Goal: Information Seeking & Learning: Stay updated

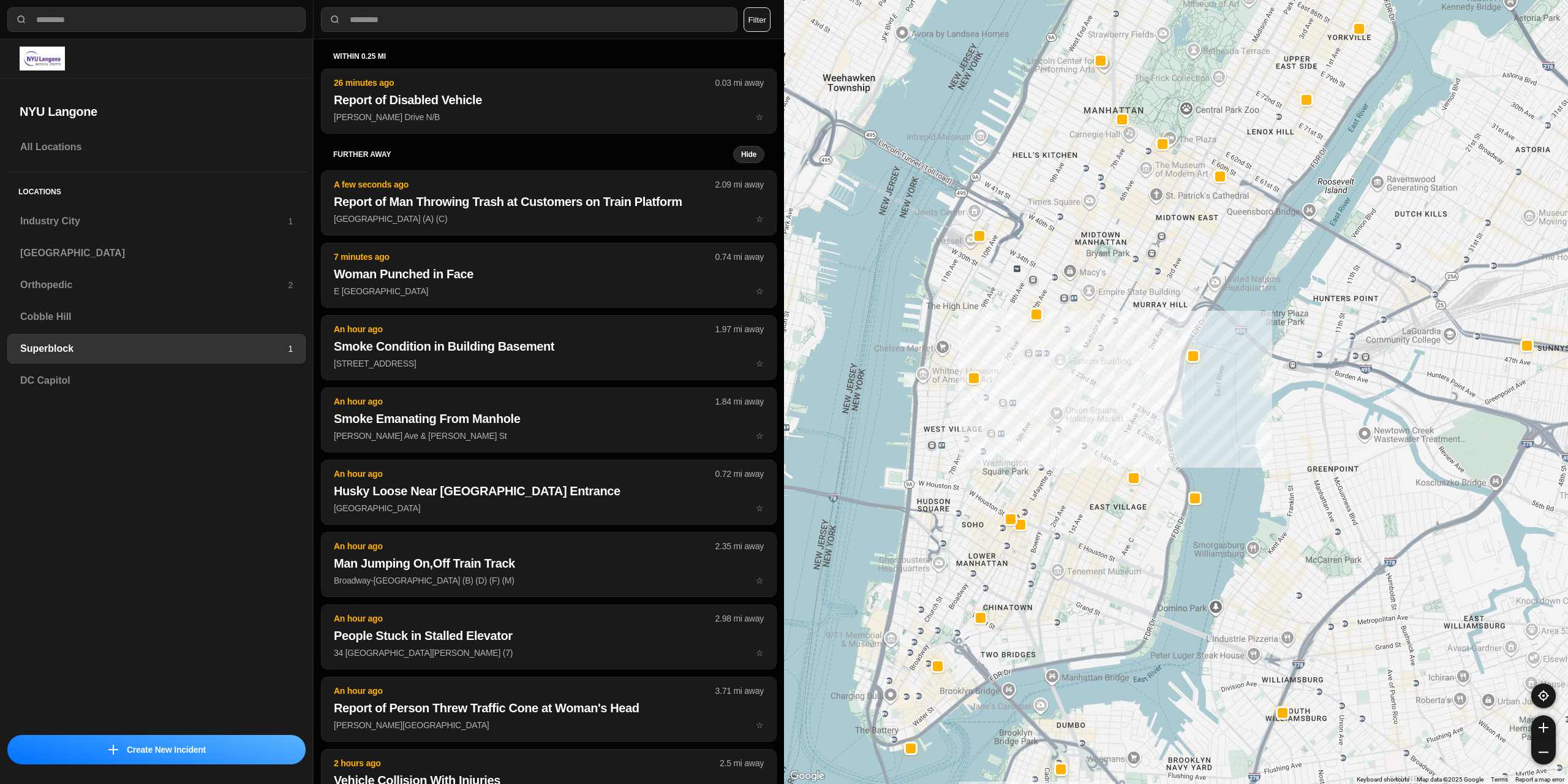
select select "*"
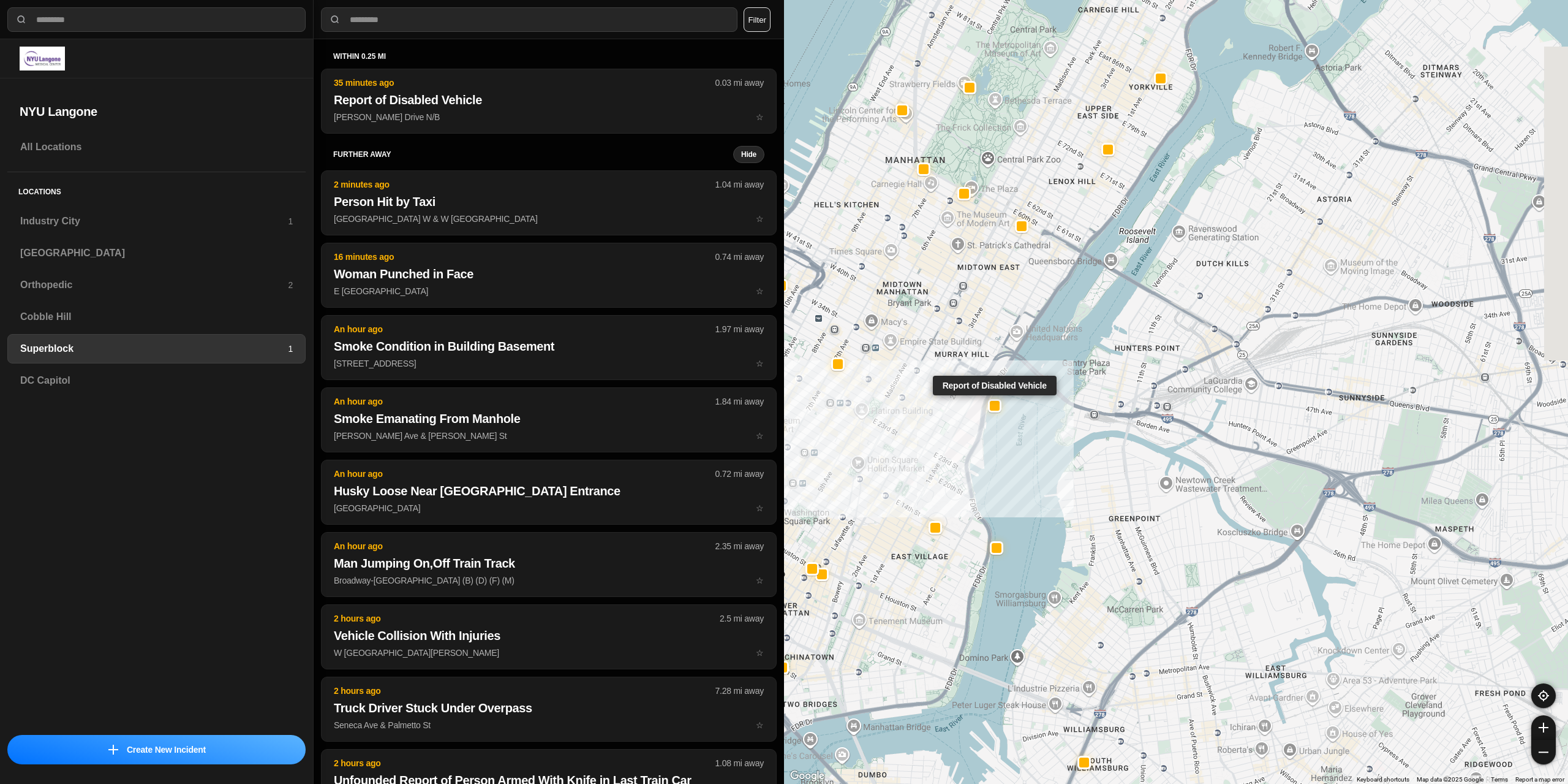
drag, startPoint x: 1199, startPoint y: 356, endPoint x: 997, endPoint y: 407, distance: 208.3
click at [997, 407] on div at bounding box center [994, 404] width 14 height 14
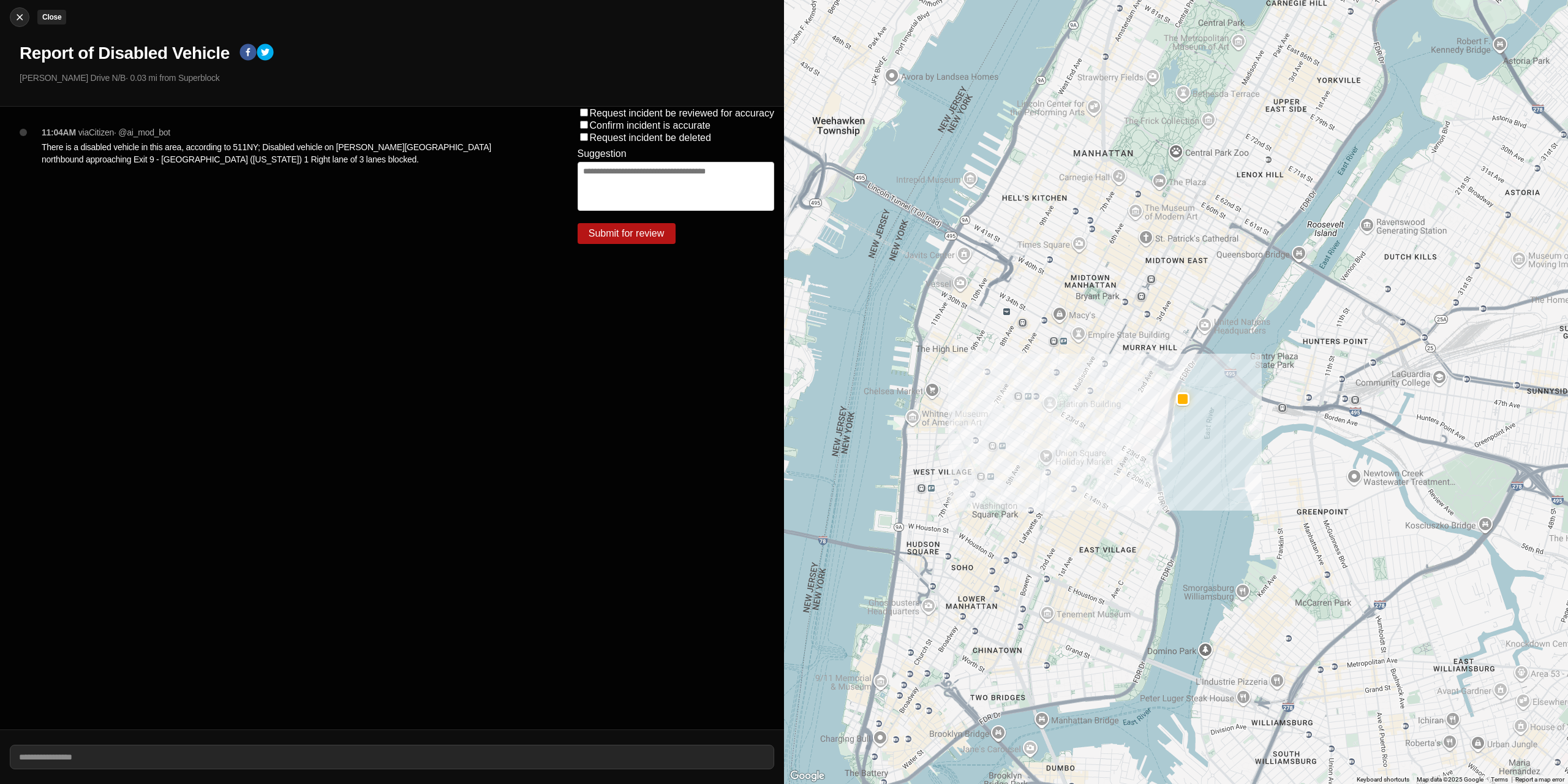
click at [16, 14] on img at bounding box center [19, 17] width 12 height 12
select select "*"
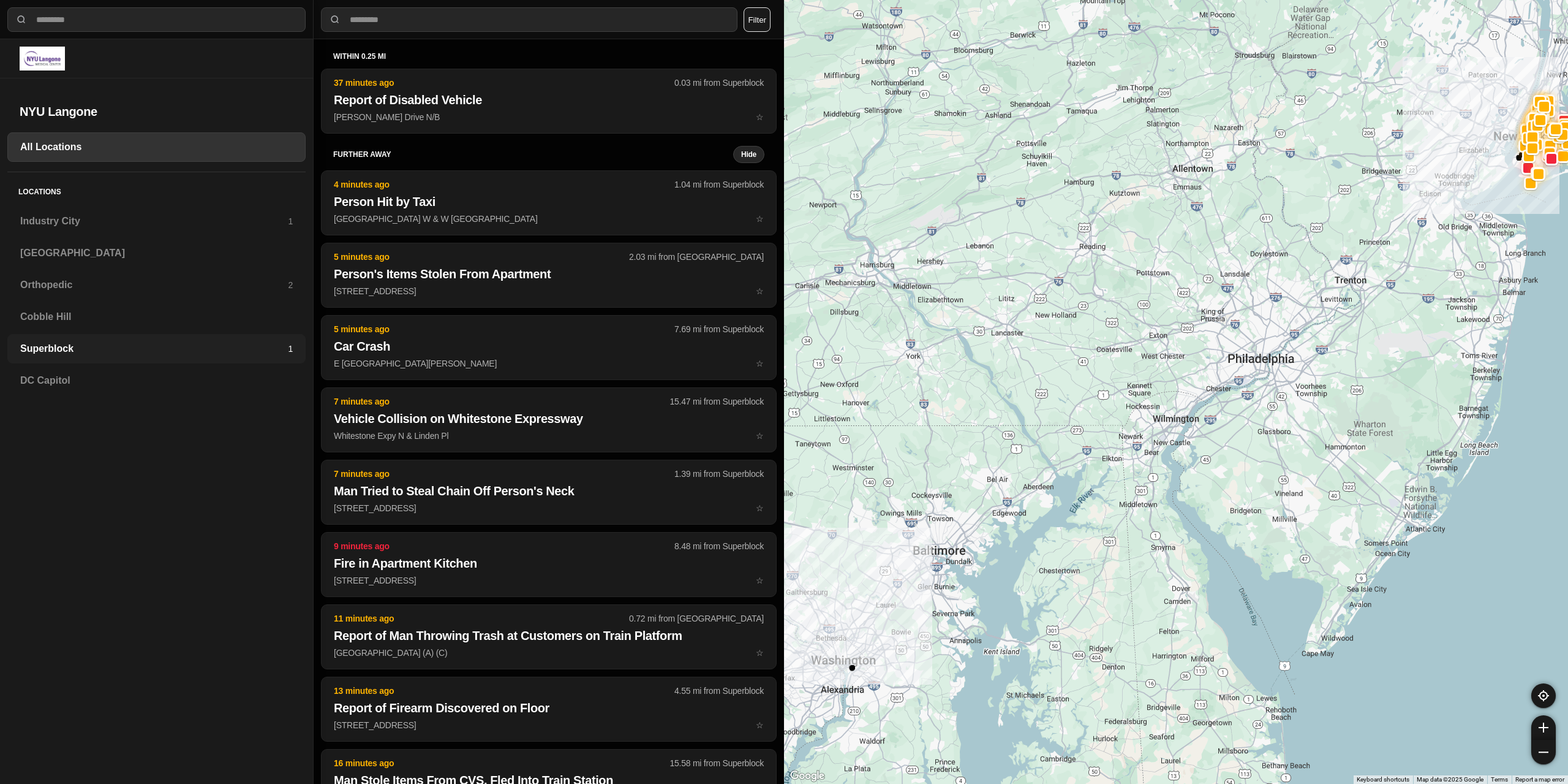
click at [48, 347] on h3 "Superblock" at bounding box center [154, 349] width 267 height 15
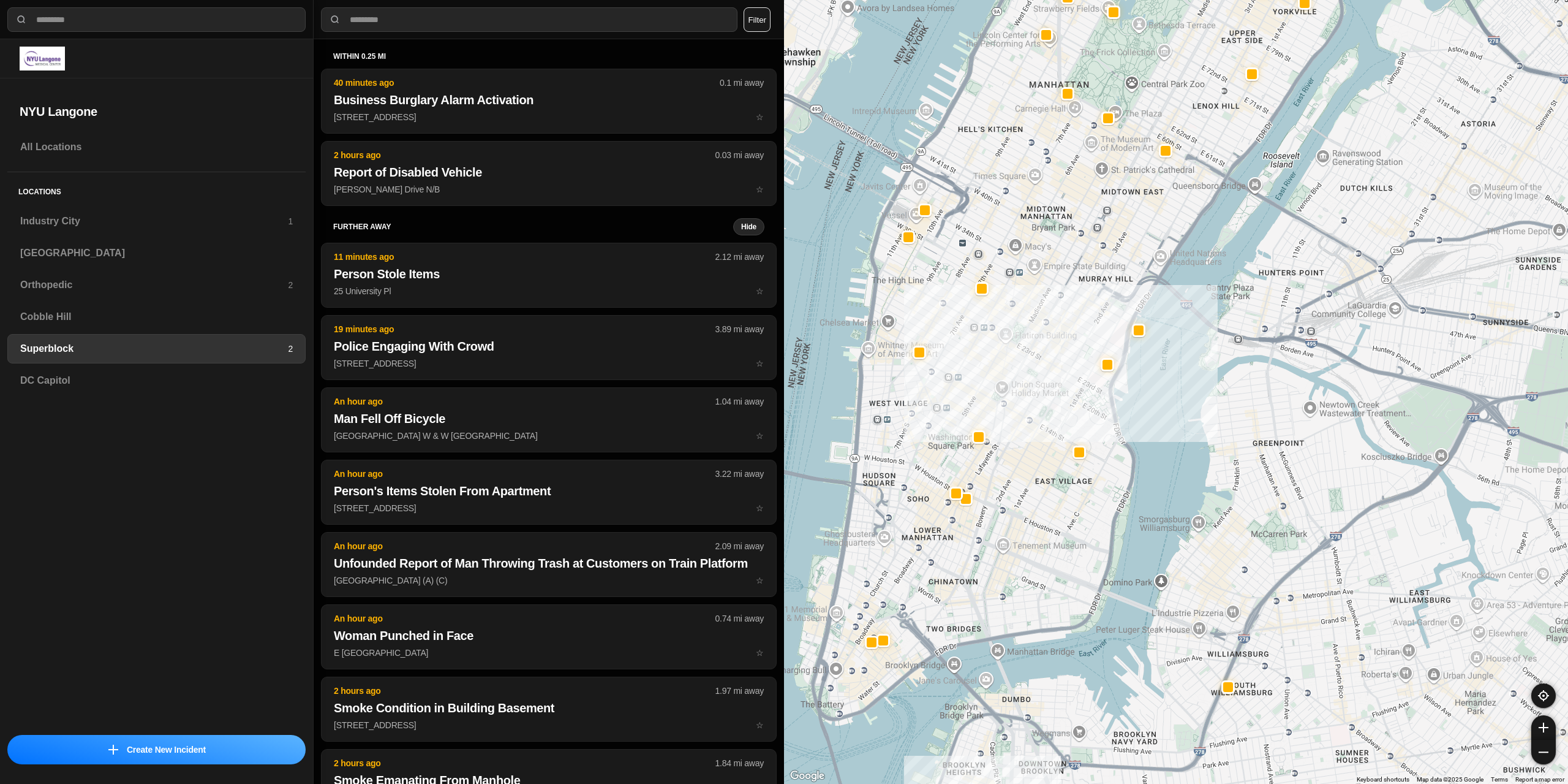
drag, startPoint x: 903, startPoint y: 344, endPoint x: 942, endPoint y: 290, distance: 66.6
click at [942, 290] on div at bounding box center [1175, 392] width 784 height 784
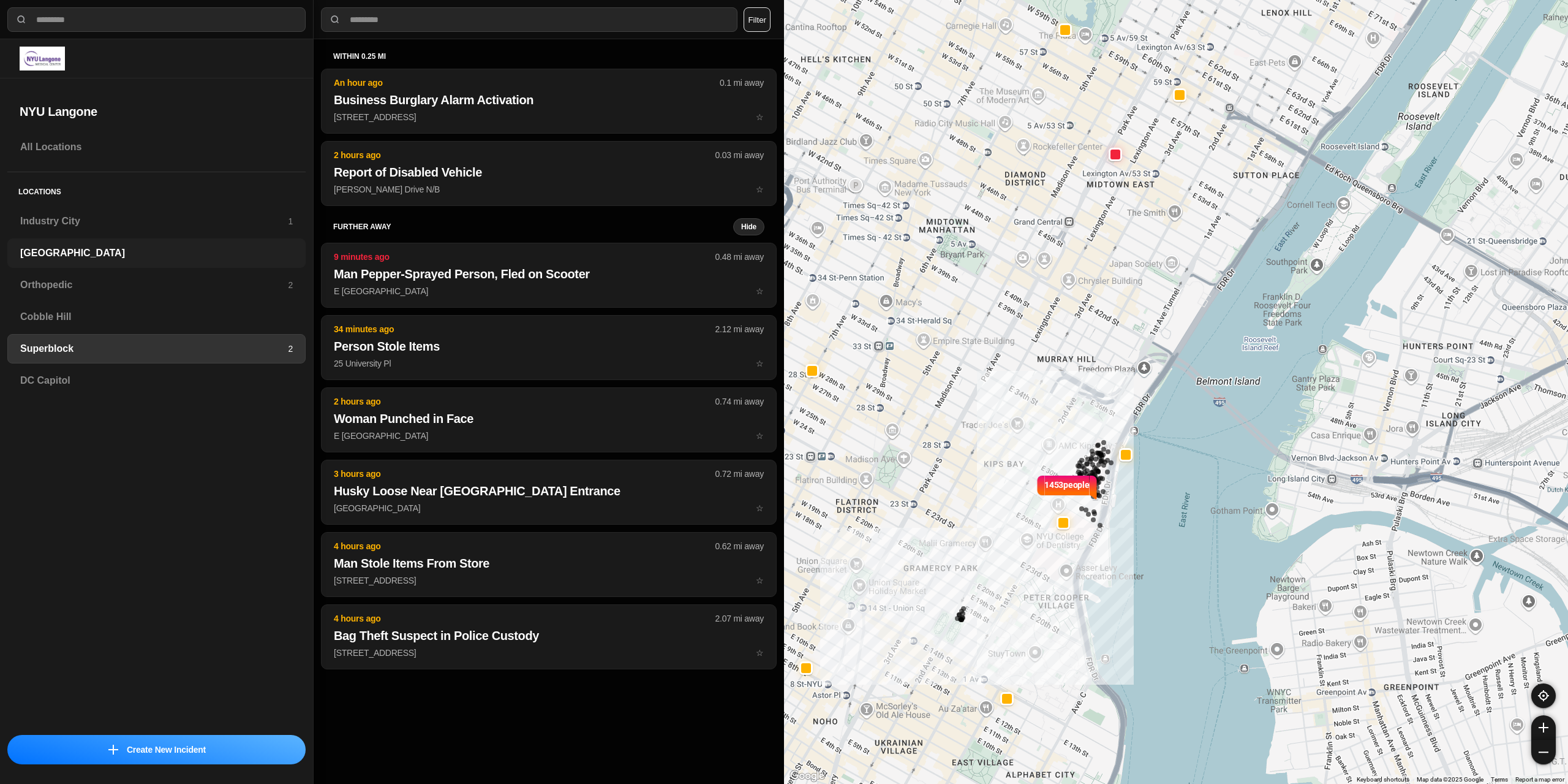
click at [104, 245] on div "[GEOGRAPHIC_DATA]" at bounding box center [156, 254] width 298 height 30
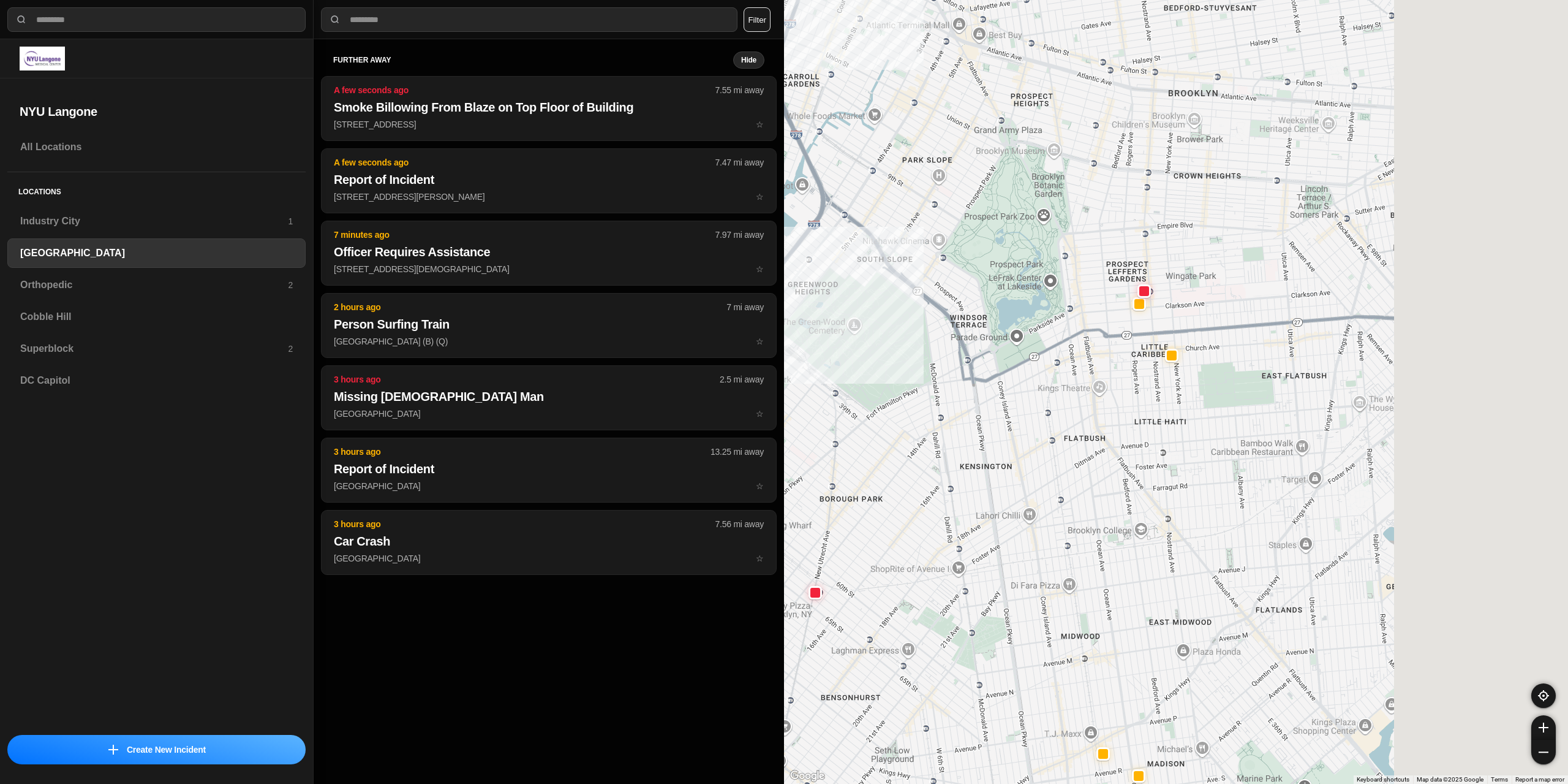
drag, startPoint x: 1394, startPoint y: 298, endPoint x: 1072, endPoint y: 345, distance: 325.4
click at [1021, 362] on div "421 people" at bounding box center [1175, 392] width 784 height 784
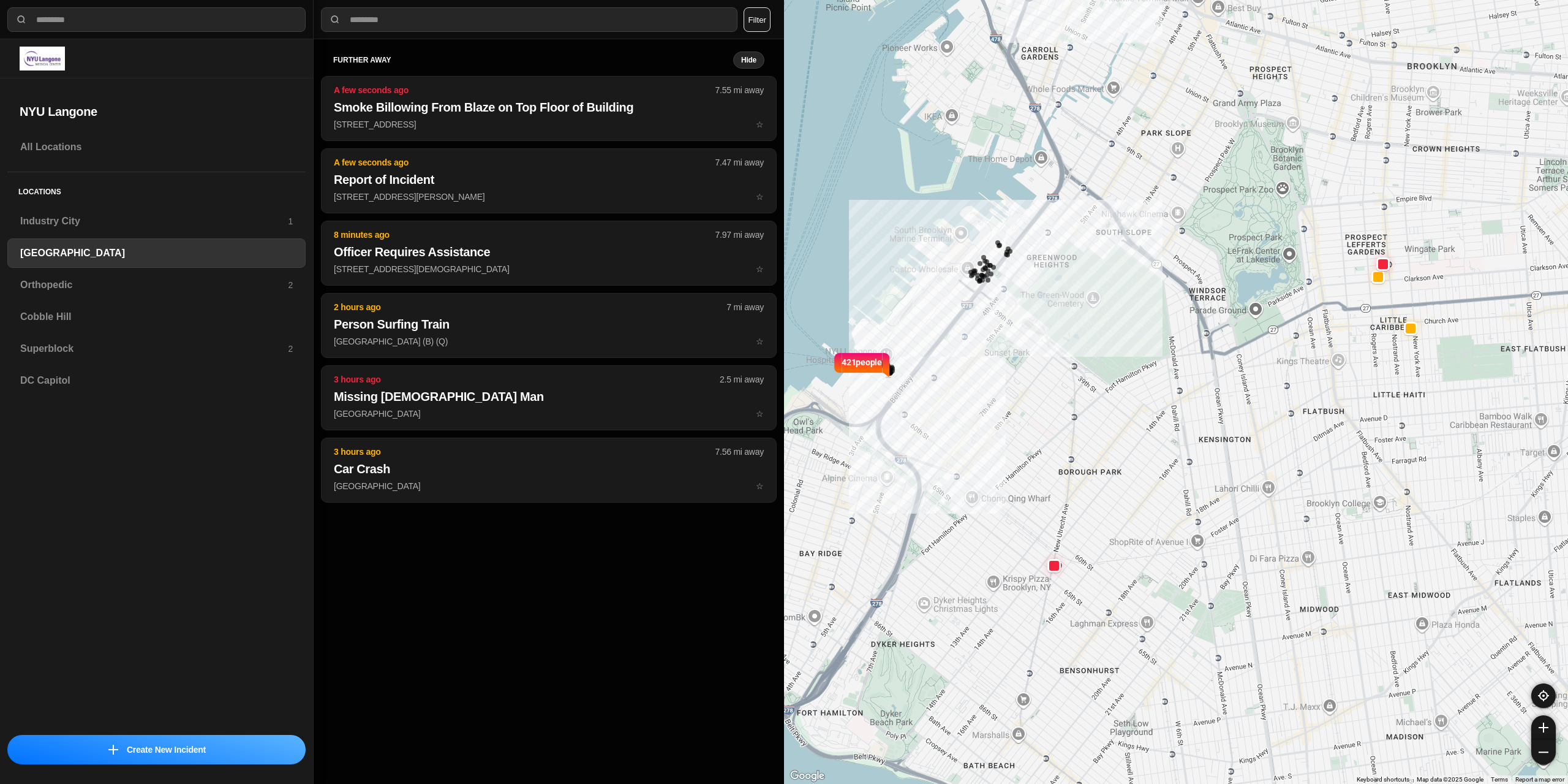
drag, startPoint x: 1093, startPoint y: 506, endPoint x: 1349, endPoint y: 434, distance: 265.9
click at [1349, 434] on div "421 people" at bounding box center [1175, 392] width 784 height 784
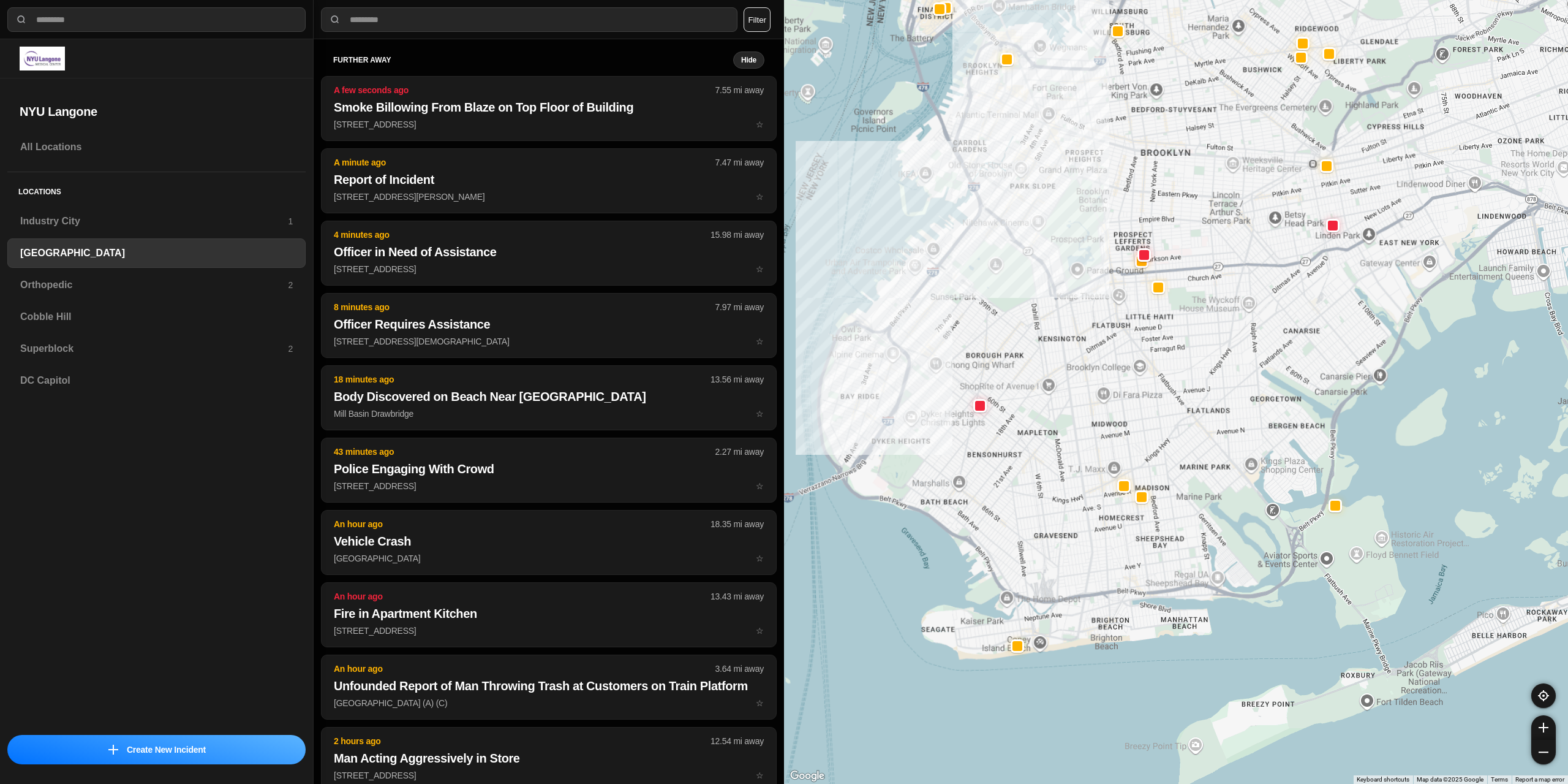
drag, startPoint x: 1348, startPoint y: 443, endPoint x: 1115, endPoint y: 359, distance: 247.7
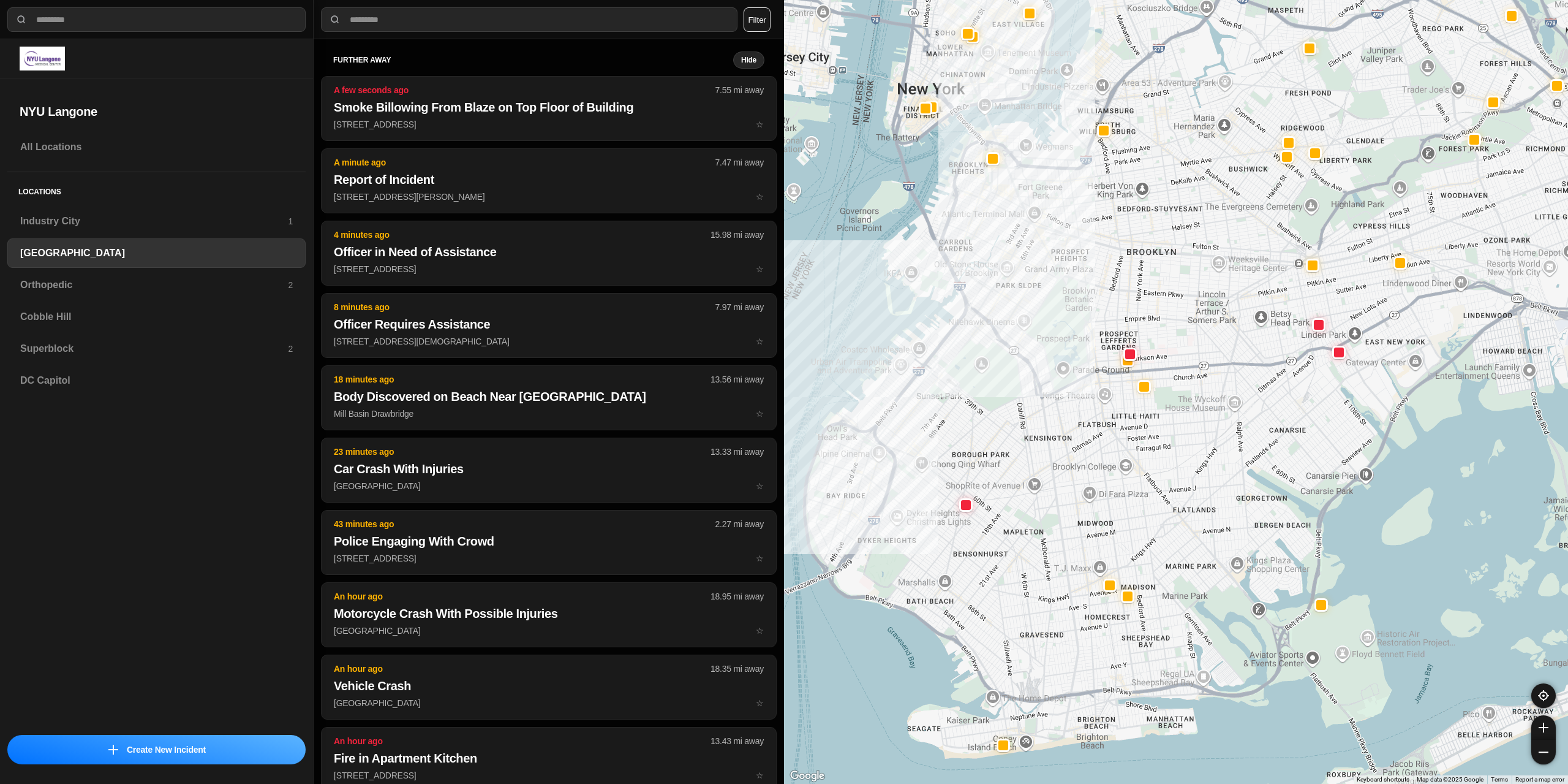
drag, startPoint x: 1230, startPoint y: 422, endPoint x: 1218, endPoint y: 522, distance: 100.7
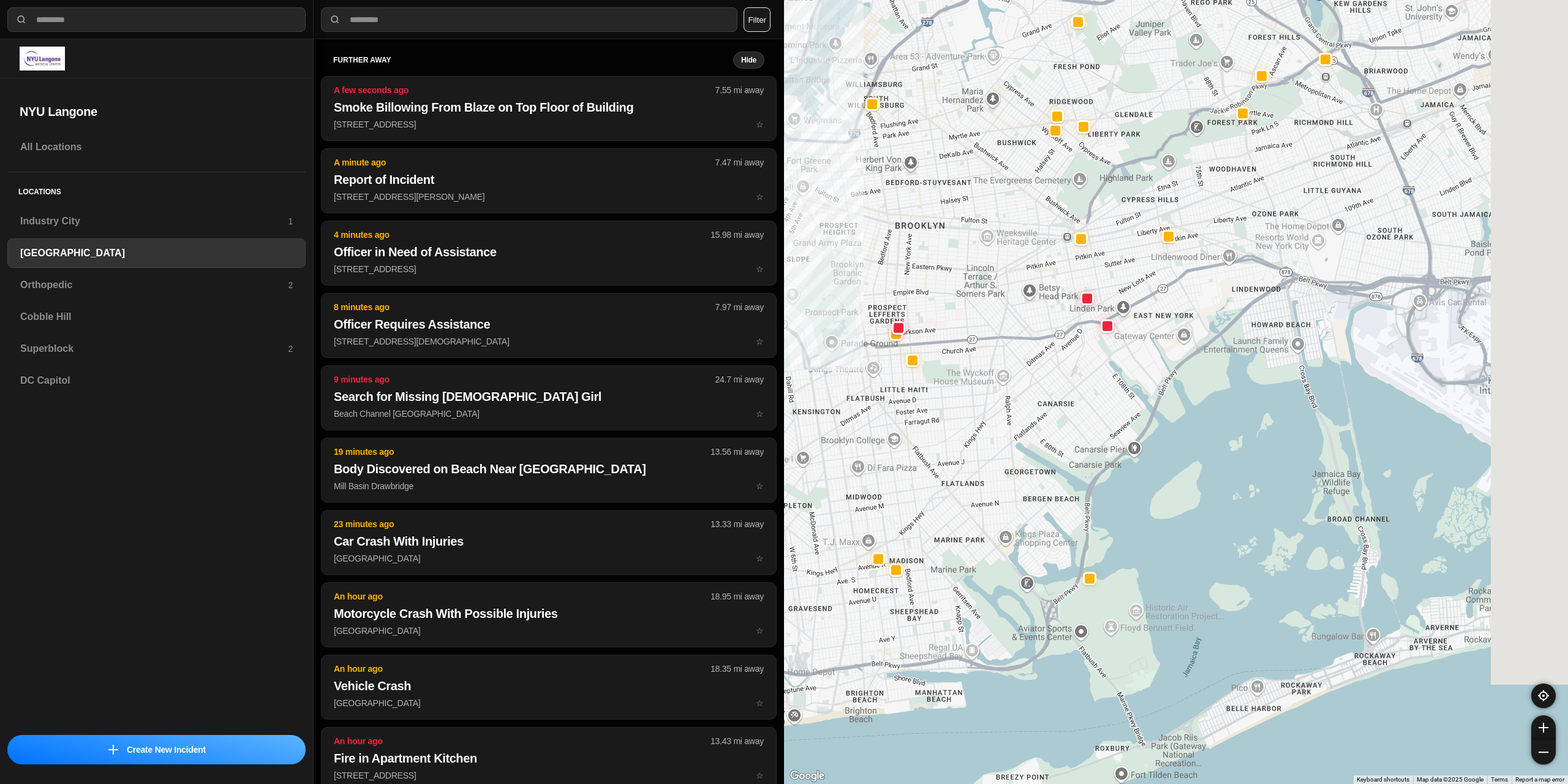
drag, startPoint x: 1191, startPoint y: 360, endPoint x: 957, endPoint y: 340, distance: 234.9
click at [957, 340] on div at bounding box center [1175, 392] width 784 height 784
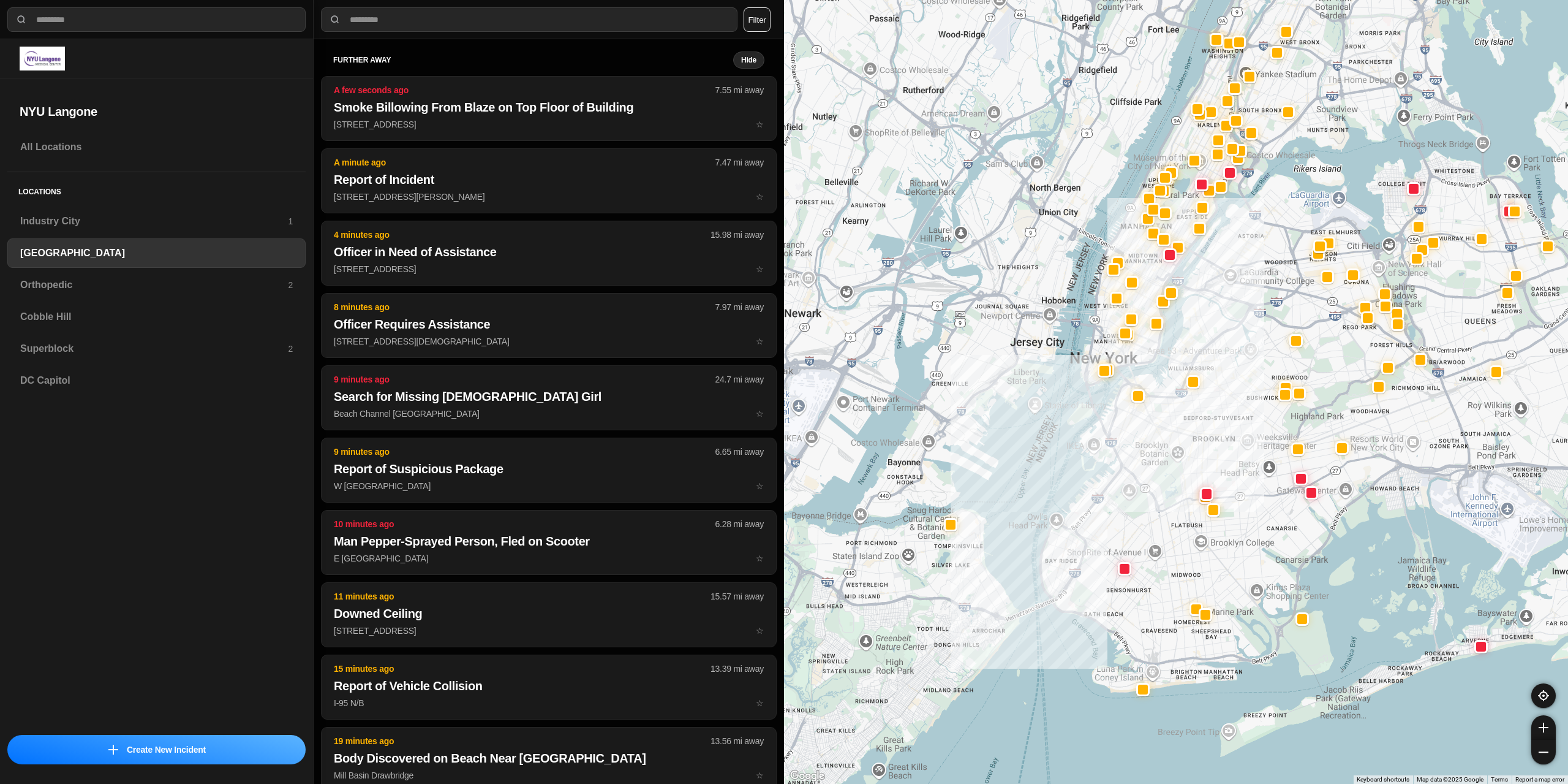
drag, startPoint x: 1202, startPoint y: 482, endPoint x: 1309, endPoint y: 510, distance: 110.6
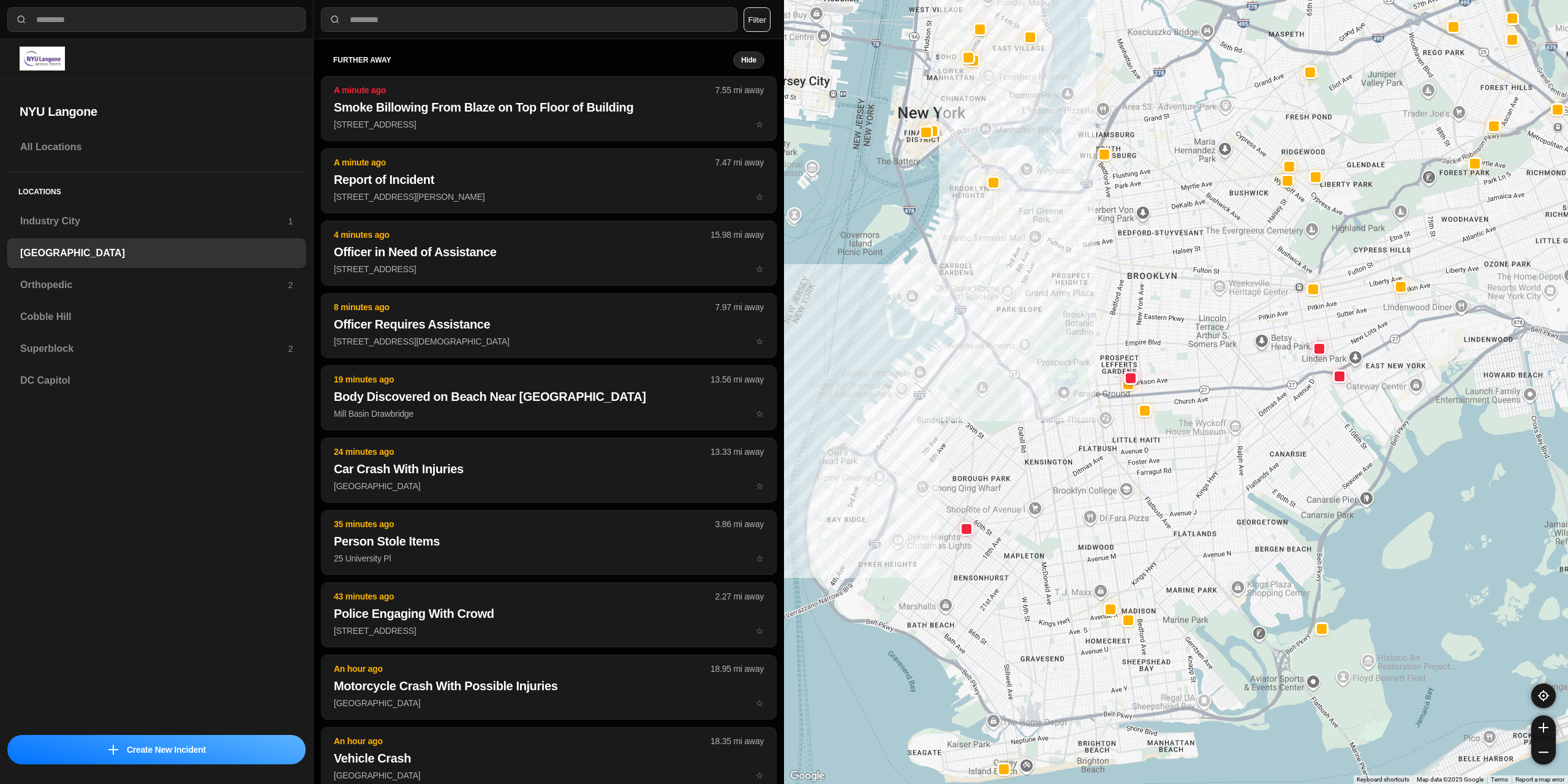
drag, startPoint x: 1213, startPoint y: 404, endPoint x: 1215, endPoint y: 343, distance: 61.0
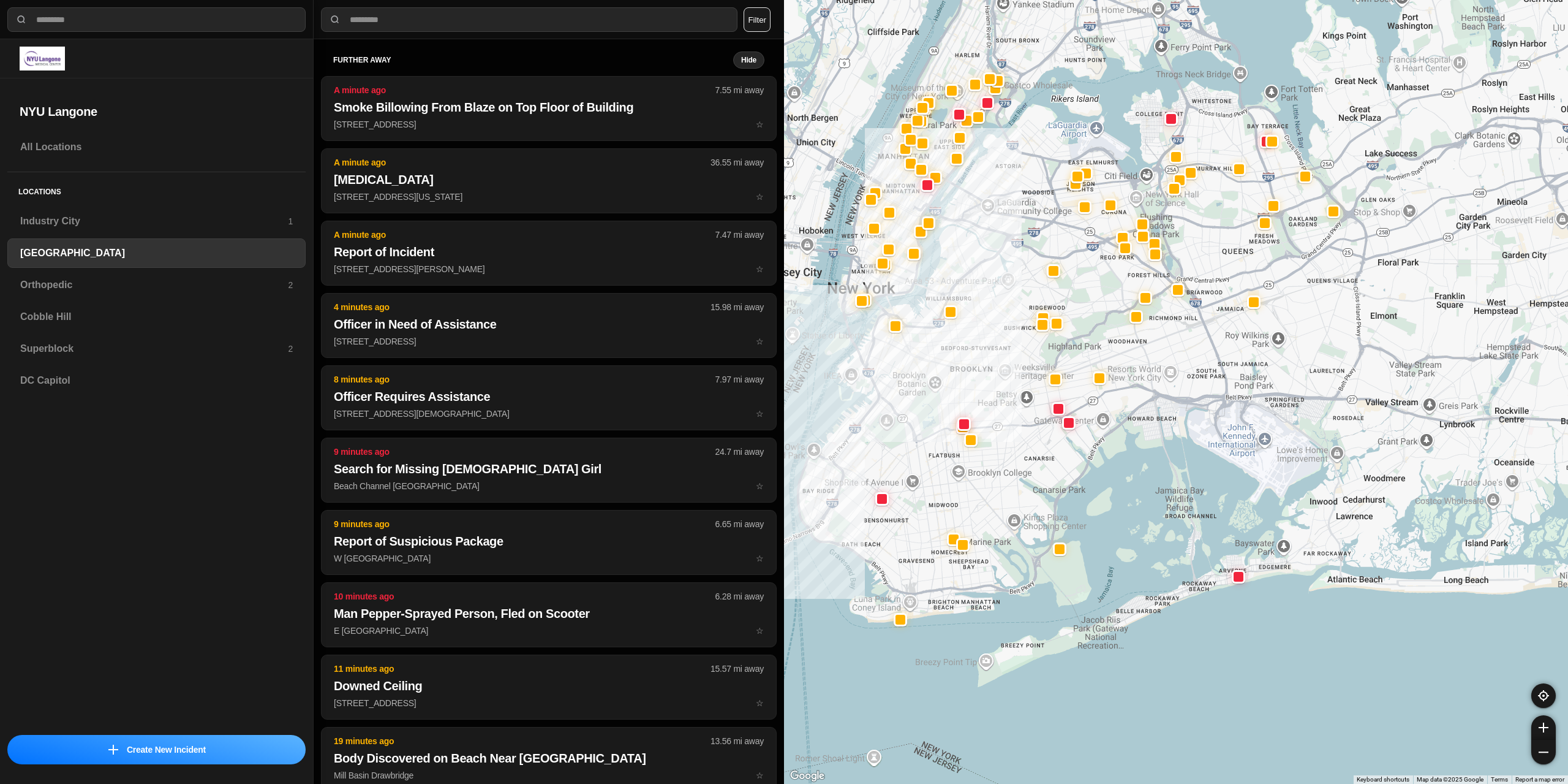
drag, startPoint x: 1222, startPoint y: 290, endPoint x: 1011, endPoint y: 366, distance: 224.3
click at [1011, 366] on div at bounding box center [1175, 392] width 784 height 784
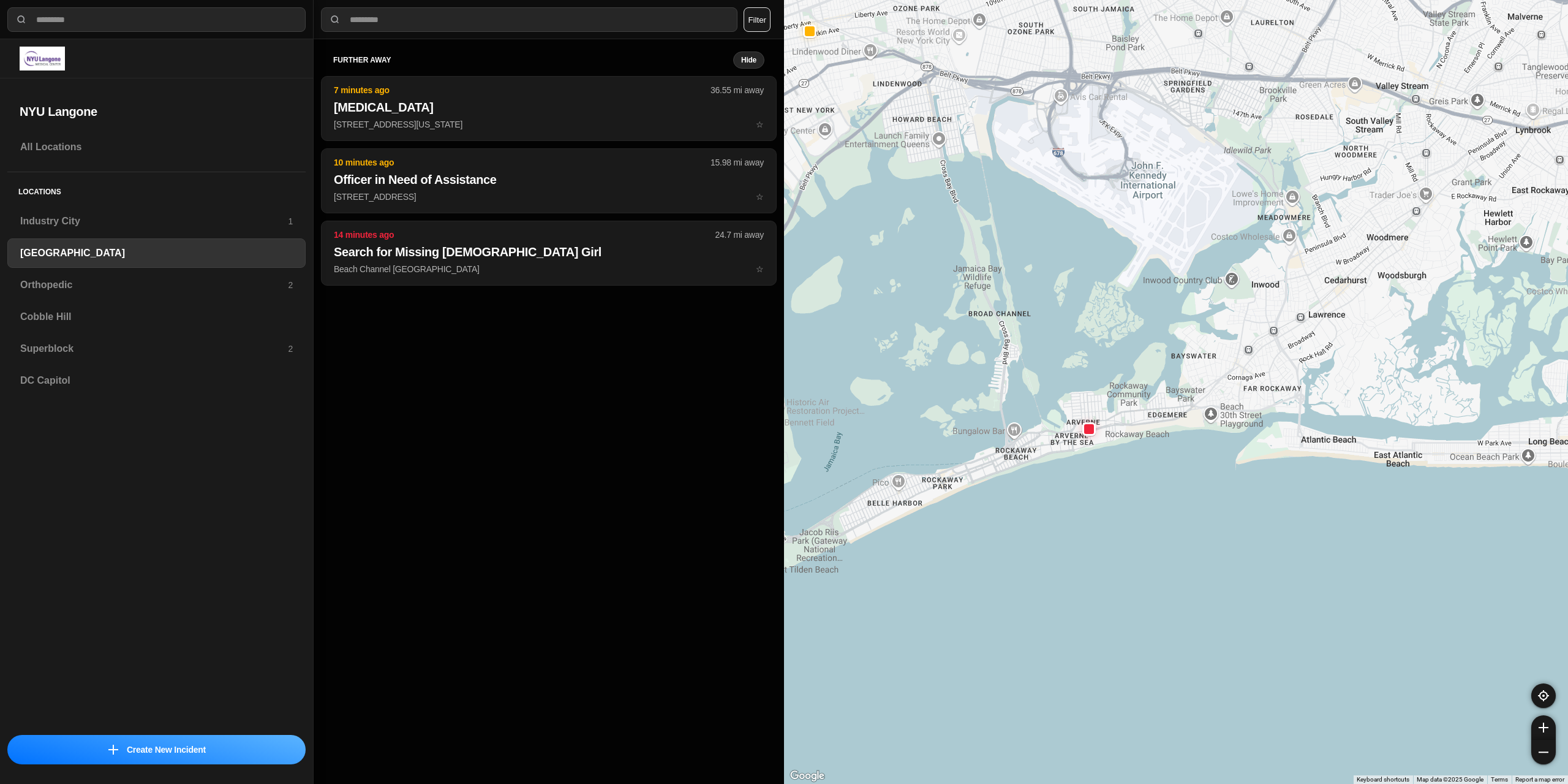
drag, startPoint x: 1277, startPoint y: 607, endPoint x: 1187, endPoint y: 402, distance: 223.9
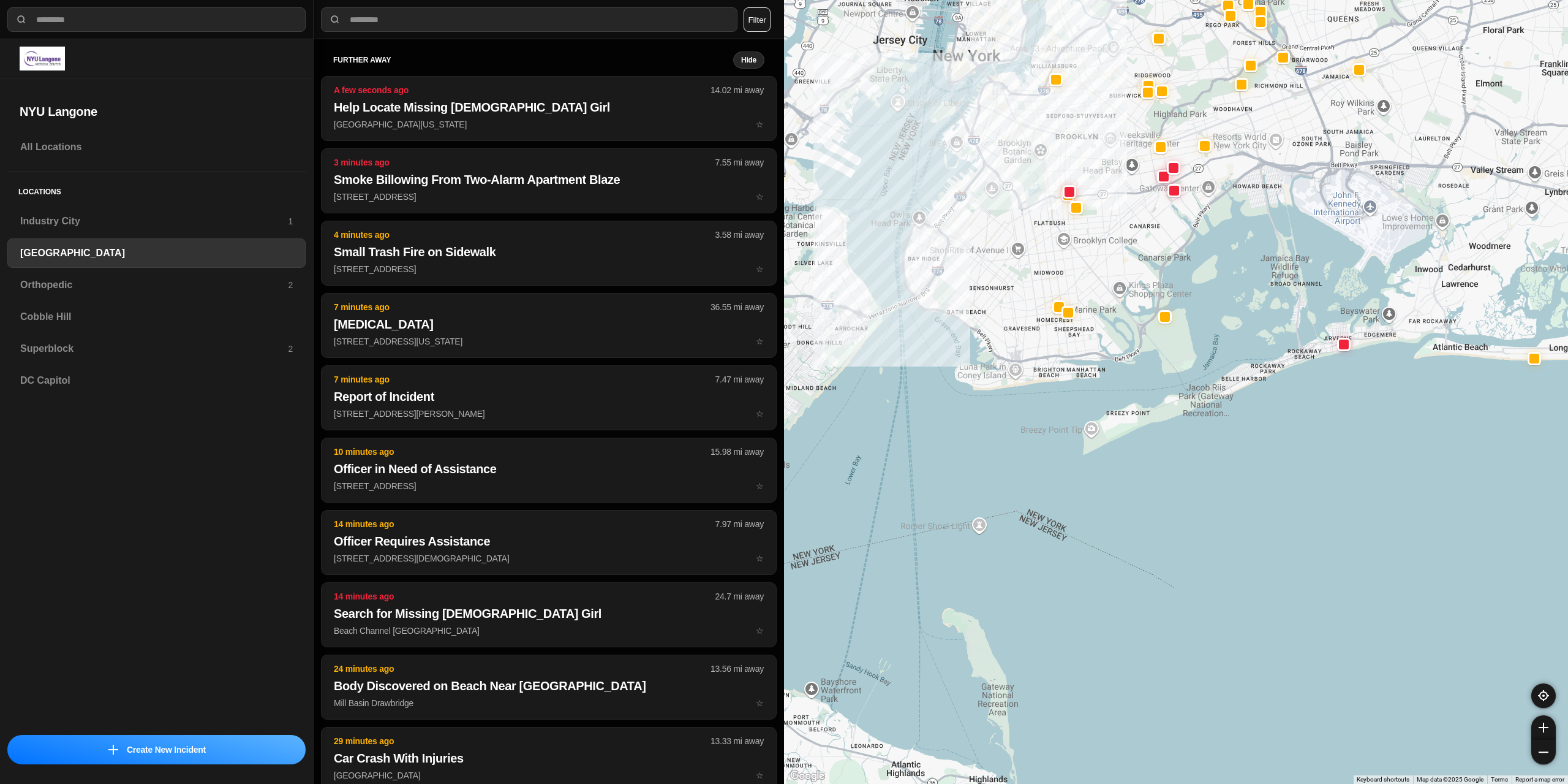
drag, startPoint x: 1005, startPoint y: 451, endPoint x: 1246, endPoint y: 365, distance: 255.9
click at [1246, 365] on div at bounding box center [1175, 392] width 784 height 784
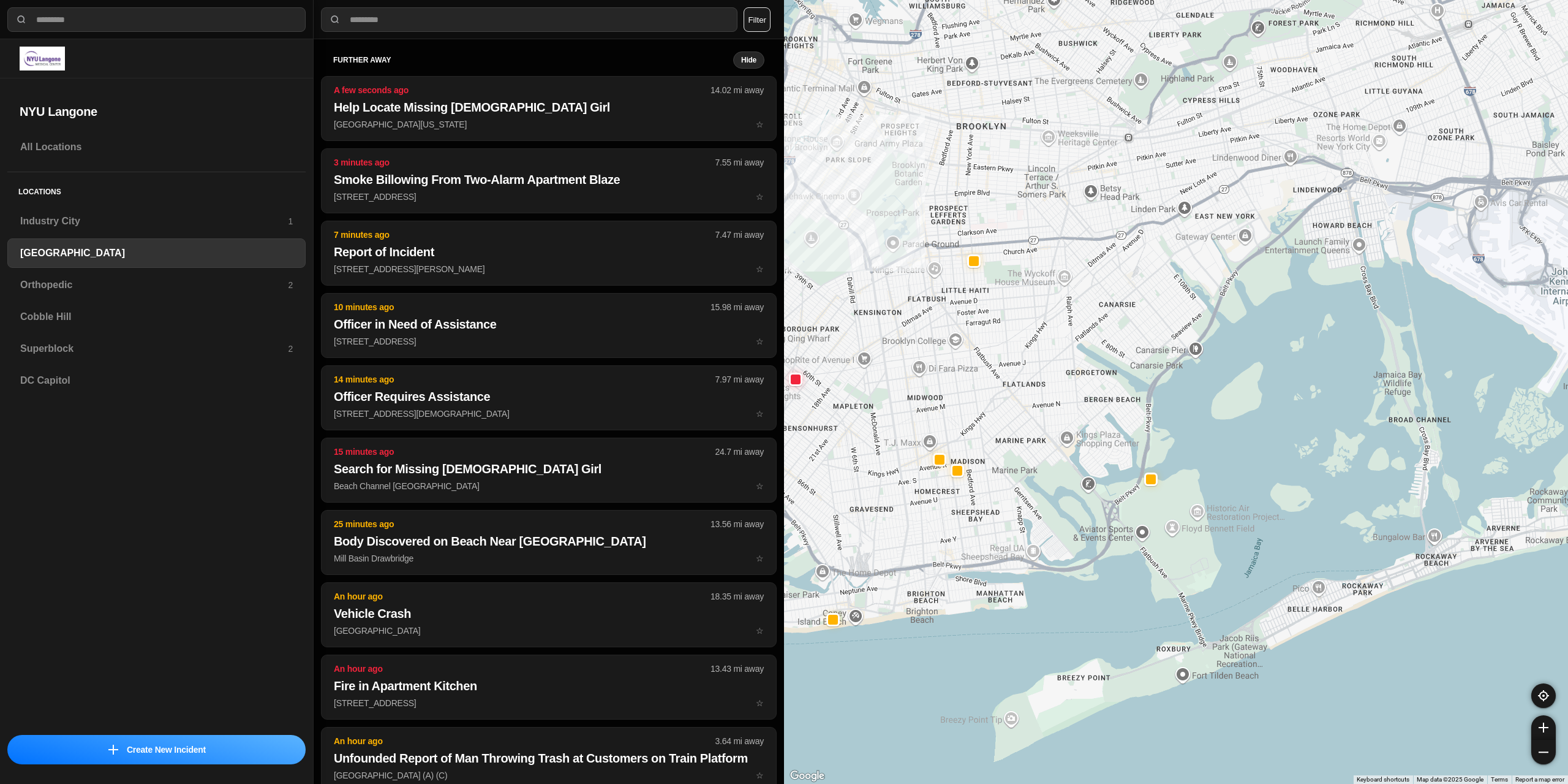
drag, startPoint x: 1197, startPoint y: 453, endPoint x: 1216, endPoint y: 514, distance: 63.9
click at [1292, 493] on div at bounding box center [1175, 392] width 784 height 784
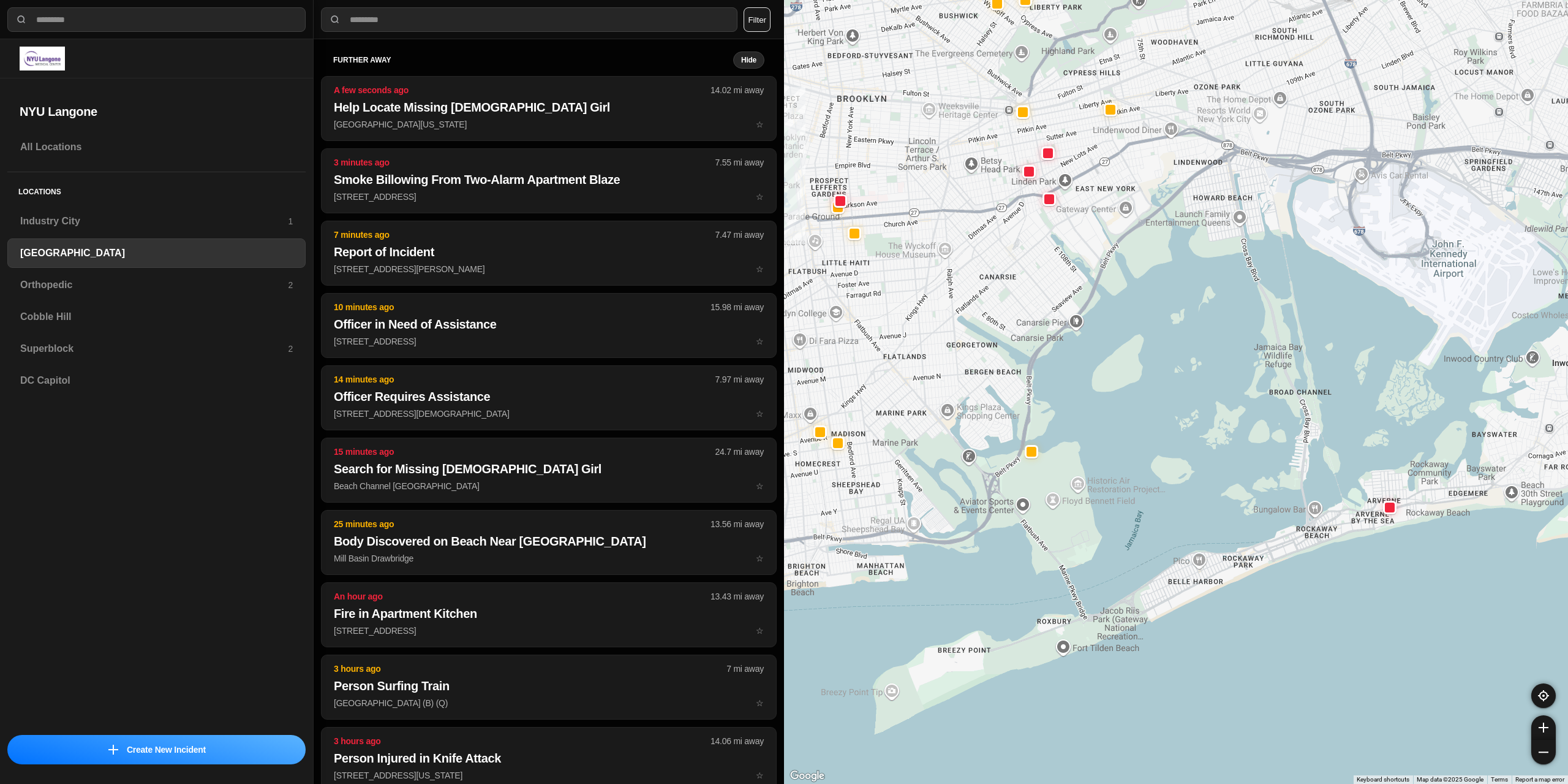
drag, startPoint x: 988, startPoint y: 509, endPoint x: 871, endPoint y: 482, distance: 120.1
click at [871, 482] on div at bounding box center [1175, 392] width 784 height 784
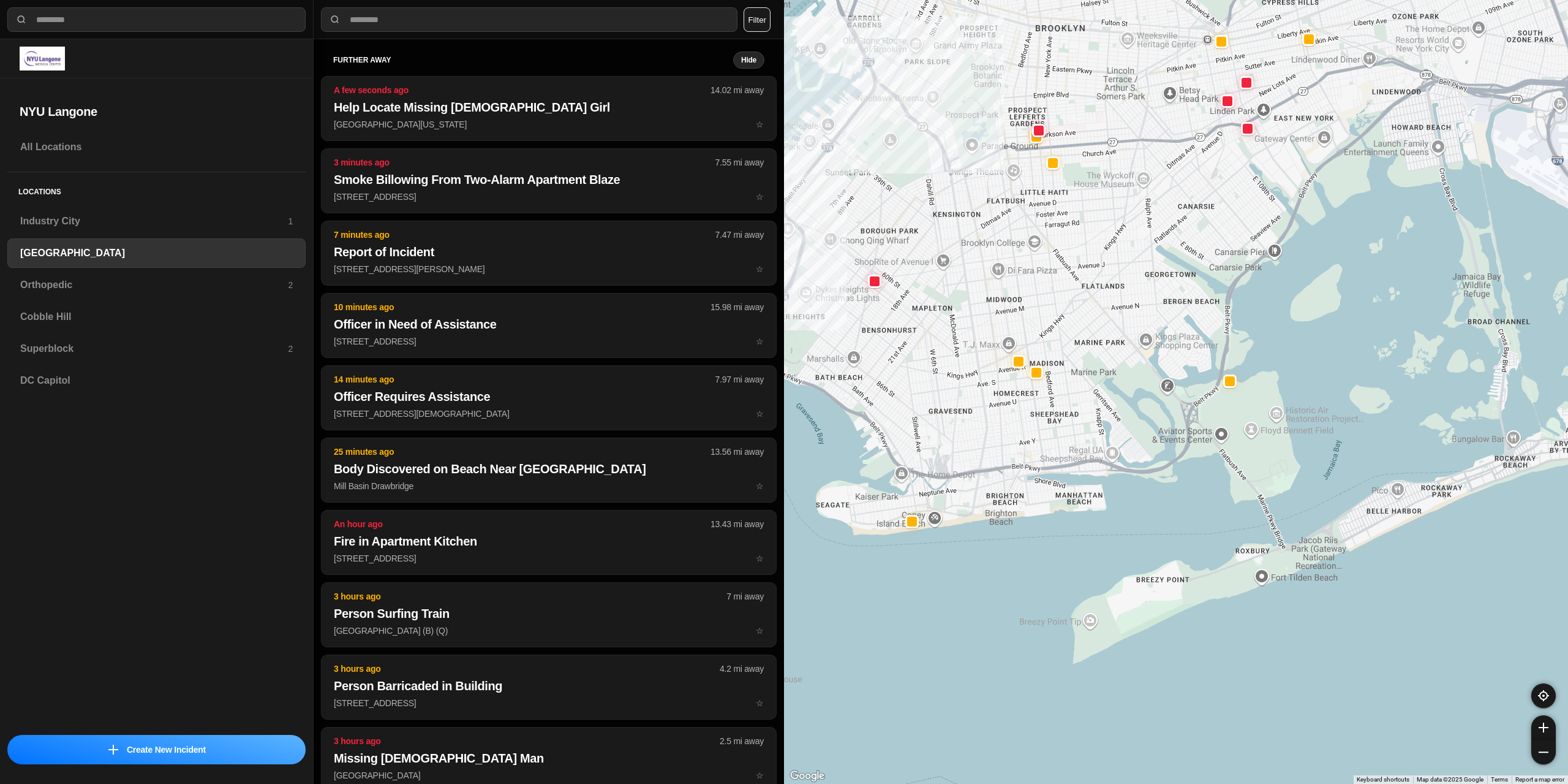
drag, startPoint x: 1148, startPoint y: 549, endPoint x: 856, endPoint y: 433, distance: 314.2
click at [1348, 479] on div at bounding box center [1175, 392] width 784 height 784
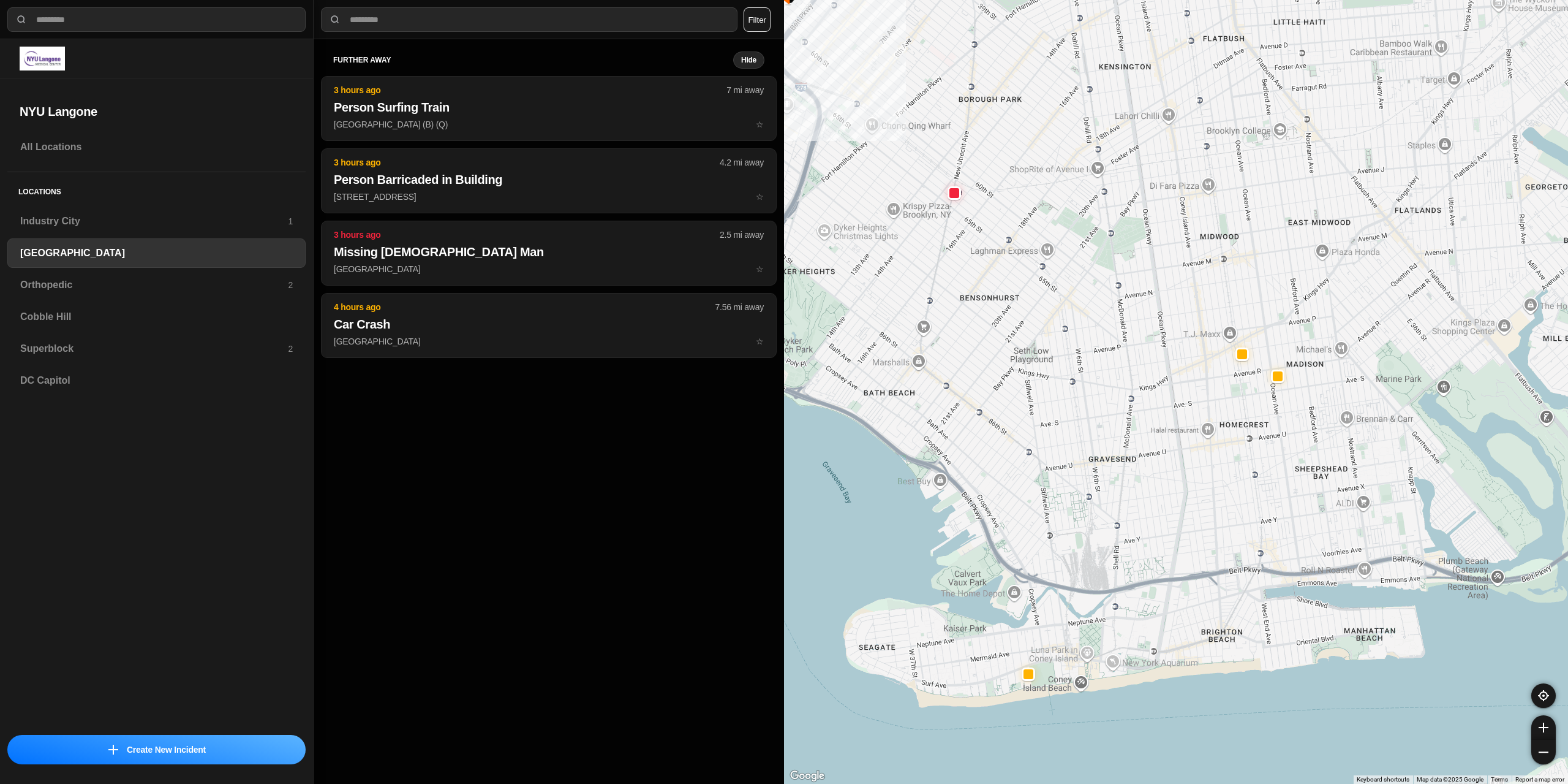
drag, startPoint x: 1187, startPoint y: 442, endPoint x: 1254, endPoint y: 582, distance: 155.2
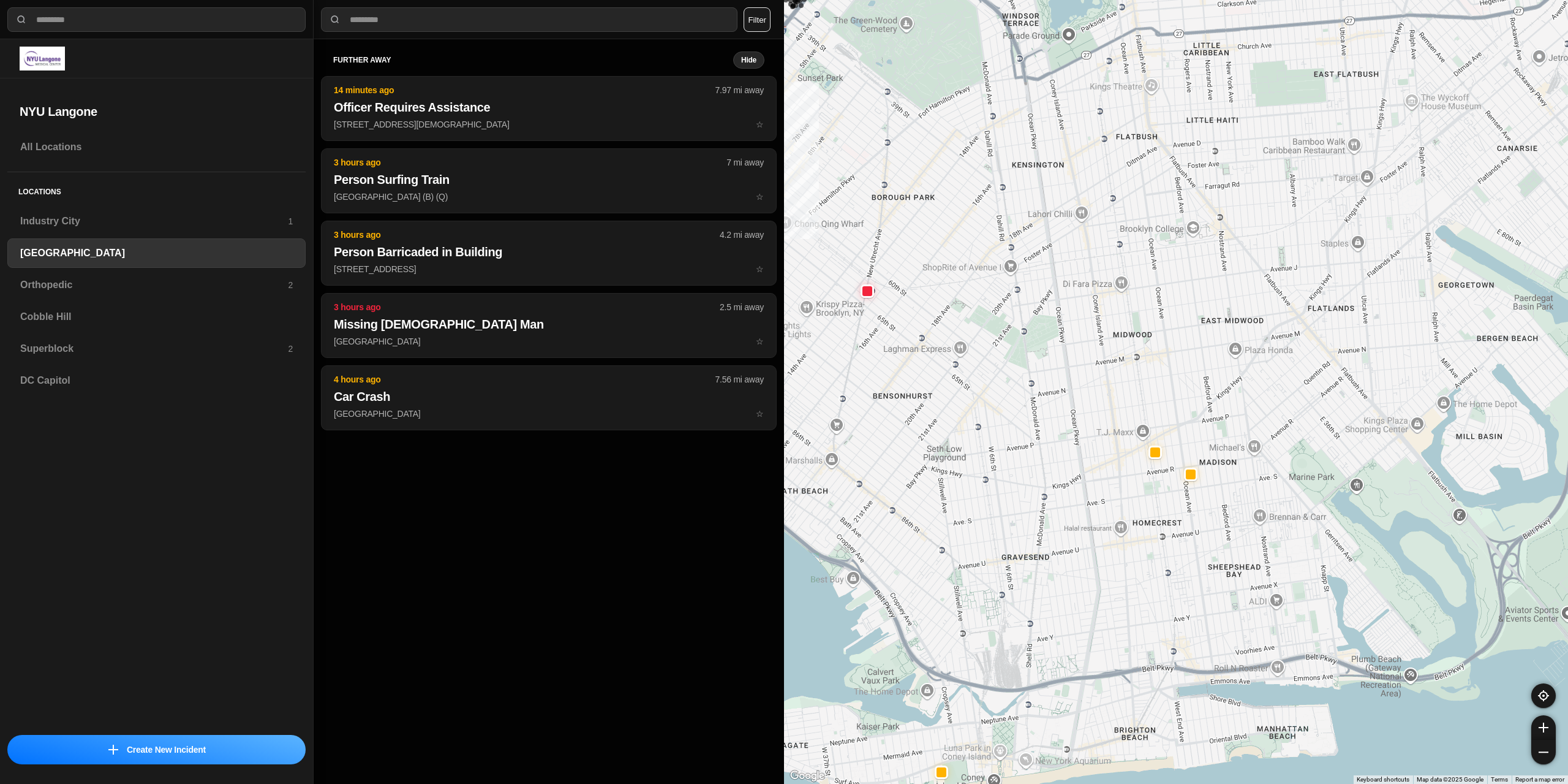
drag, startPoint x: 1179, startPoint y: 535, endPoint x: 1089, endPoint y: 637, distance: 136.0
click at [1089, 637] on div "421 people" at bounding box center [1175, 392] width 784 height 784
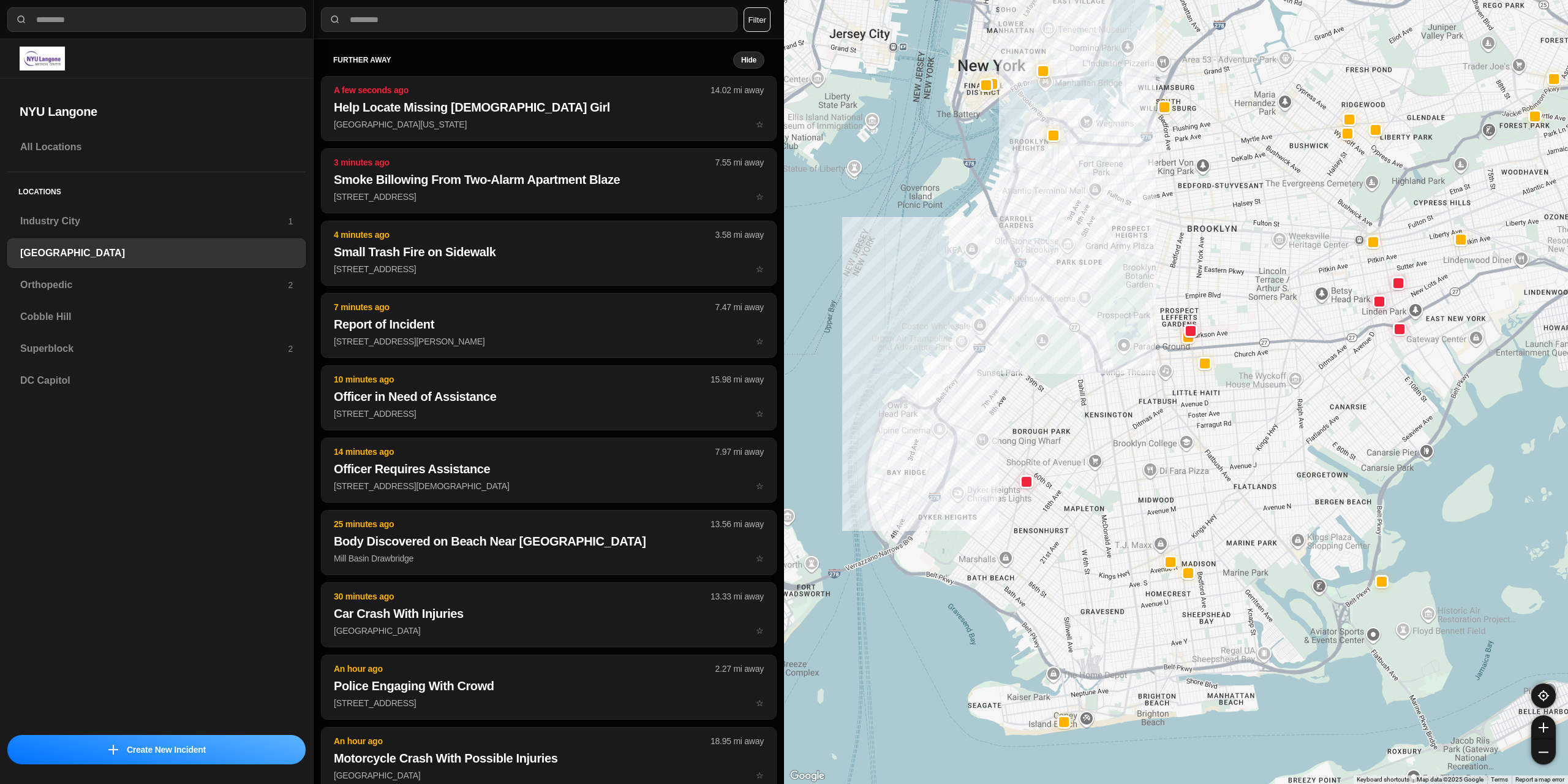
drag, startPoint x: 1112, startPoint y: 595, endPoint x: 1152, endPoint y: 621, distance: 47.7
click at [1152, 621] on div at bounding box center [1175, 392] width 784 height 784
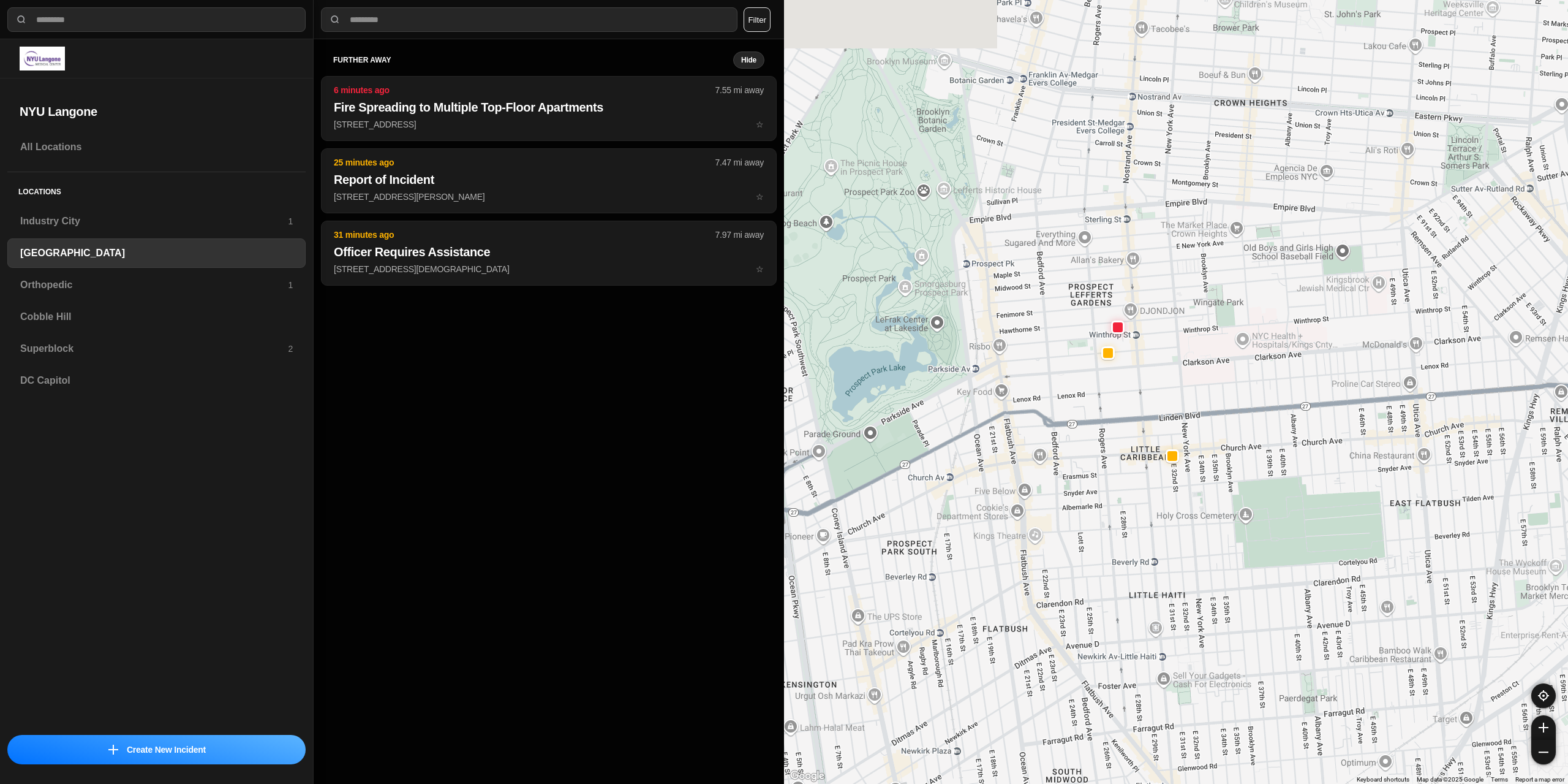
drag, startPoint x: 1180, startPoint y: 218, endPoint x: 1114, endPoint y: 365, distance: 161.1
click at [1114, 365] on div "421 people" at bounding box center [1175, 392] width 784 height 784
